Goal: Task Accomplishment & Management: Complete application form

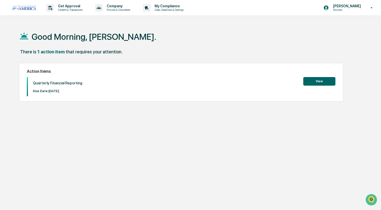
click at [320, 79] on button "View" at bounding box center [320, 81] width 32 height 9
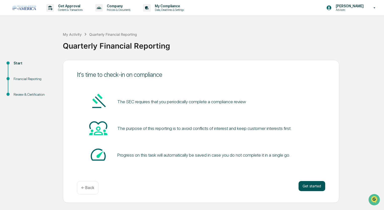
click at [314, 187] on button "Get started" at bounding box center [312, 186] width 27 height 10
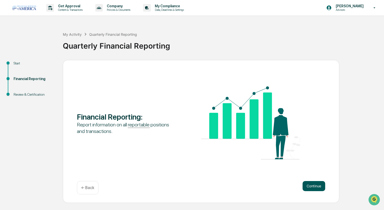
click at [318, 184] on button "Continue" at bounding box center [314, 186] width 23 height 10
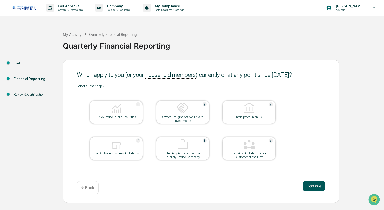
click at [311, 185] on button "Continue" at bounding box center [314, 186] width 23 height 10
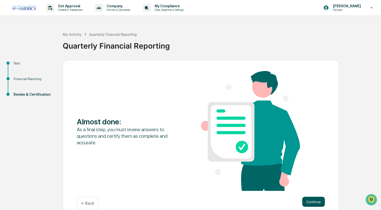
click at [312, 200] on button "Continue" at bounding box center [314, 201] width 23 height 10
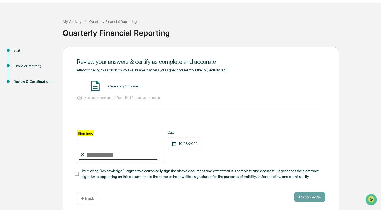
scroll to position [18, 0]
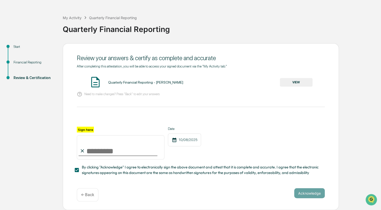
click at [87, 148] on input "Sign here" at bounding box center [121, 147] width 88 height 24
type input "**********"
click at [312, 193] on button "Acknowledge" at bounding box center [310, 193] width 31 height 10
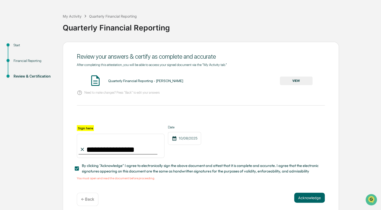
click at [301, 79] on button "VIEW" at bounding box center [296, 80] width 33 height 9
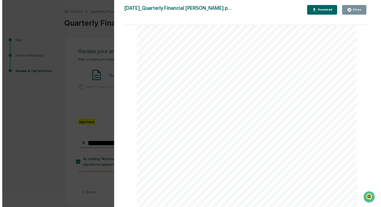
scroll to position [24, 0]
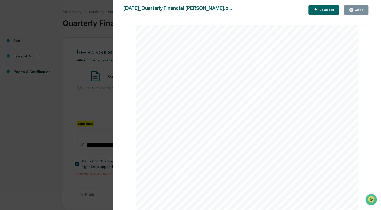
click at [354, 10] on icon "button" at bounding box center [352, 10] width 4 height 4
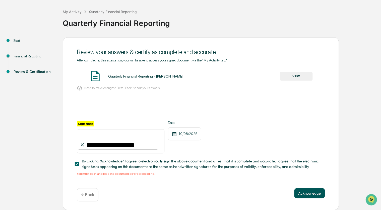
click at [319, 193] on button "Acknowledge" at bounding box center [310, 193] width 31 height 10
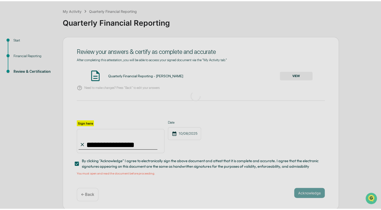
scroll to position [0, 0]
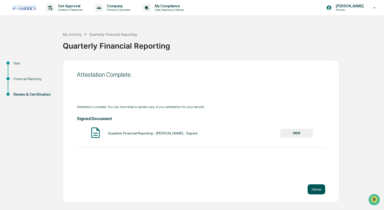
click at [321, 188] on button "Home" at bounding box center [317, 189] width 18 height 10
